Goal: Transaction & Acquisition: Purchase product/service

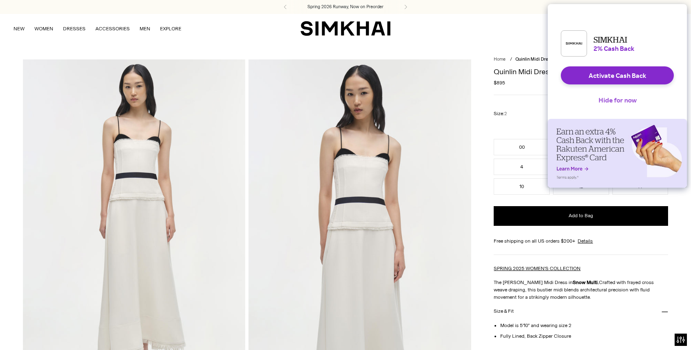
click at [625, 106] on button "Hide for now" at bounding box center [617, 100] width 51 height 18
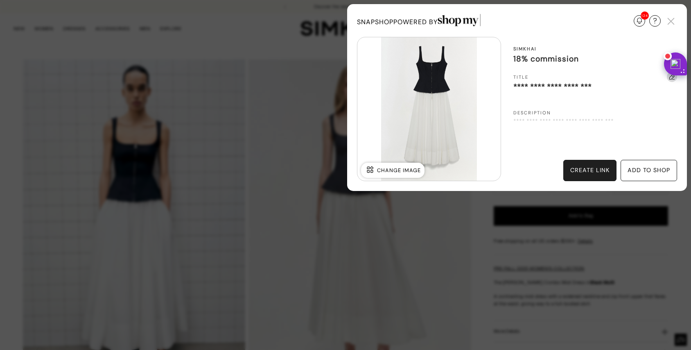
click at [583, 170] on div "create link" at bounding box center [589, 170] width 39 height 9
click at [671, 22] on img at bounding box center [671, 21] width 12 height 12
